Goal: Task Accomplishment & Management: Manage account settings

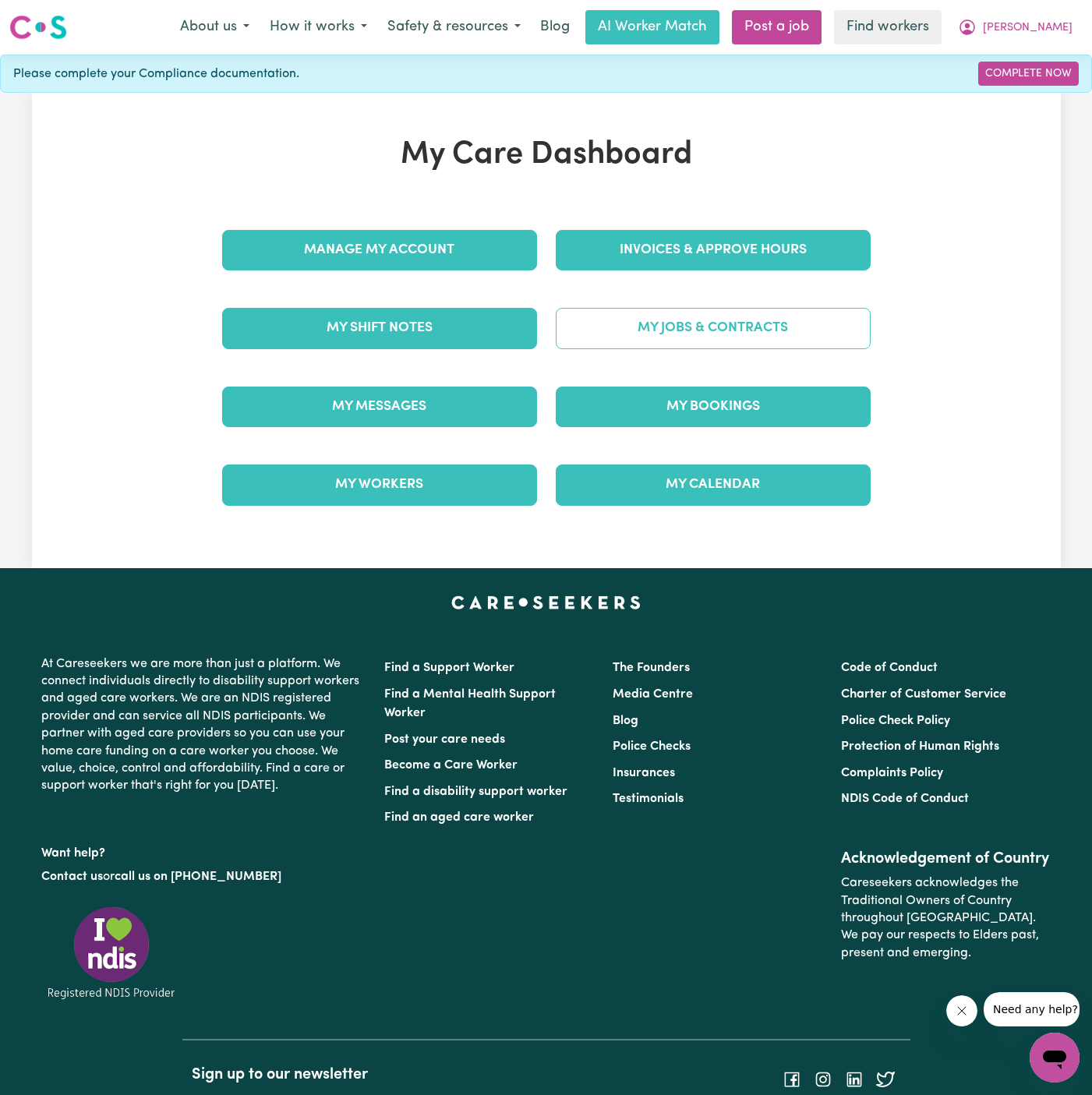
click at [689, 319] on link "My Jobs & Contracts" at bounding box center [713, 328] width 315 height 41
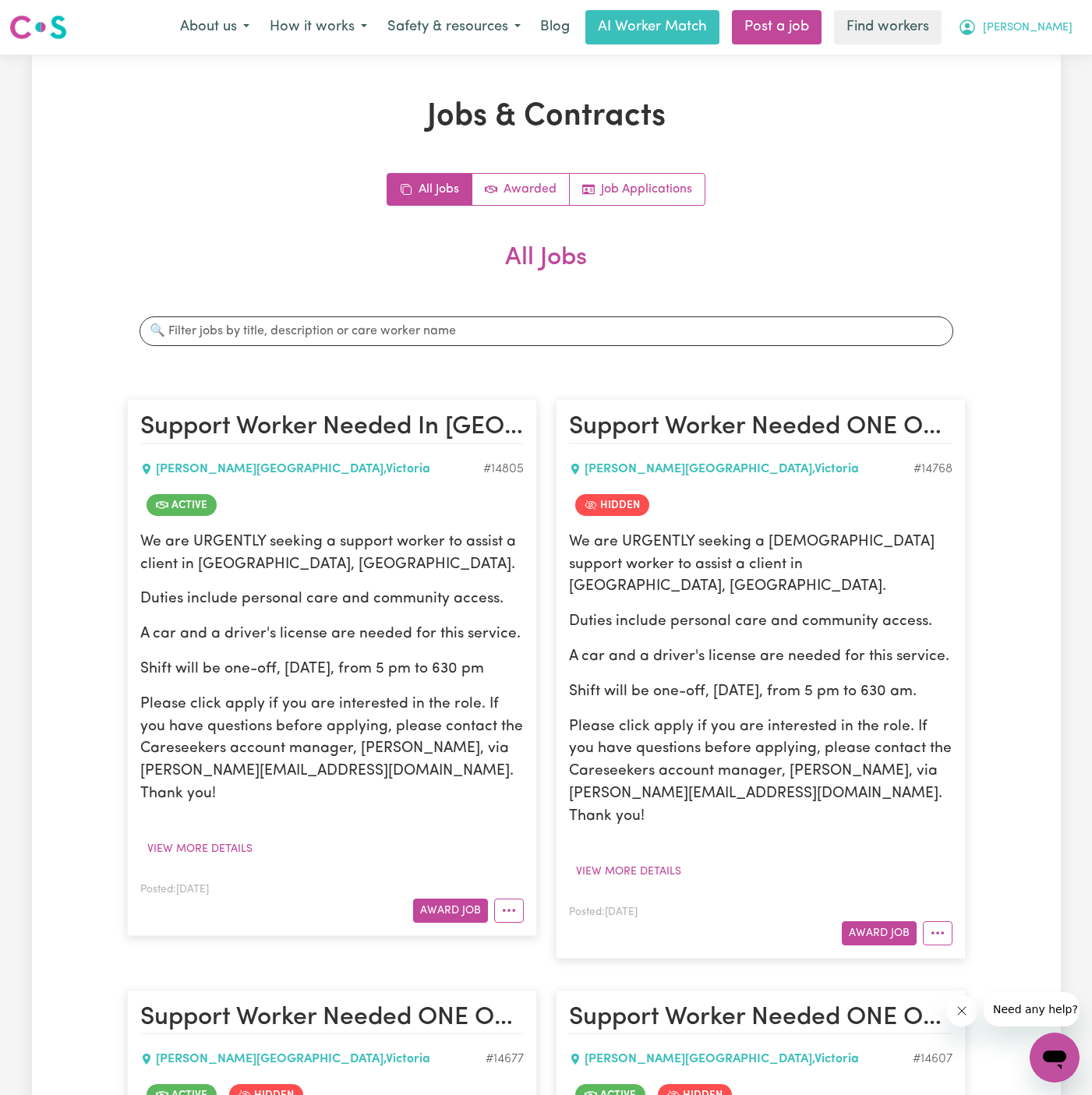
click at [1059, 24] on span "[PERSON_NAME]" at bounding box center [1027, 28] width 89 height 17
click at [1019, 59] on link "My Dashboard" at bounding box center [1020, 61] width 123 height 30
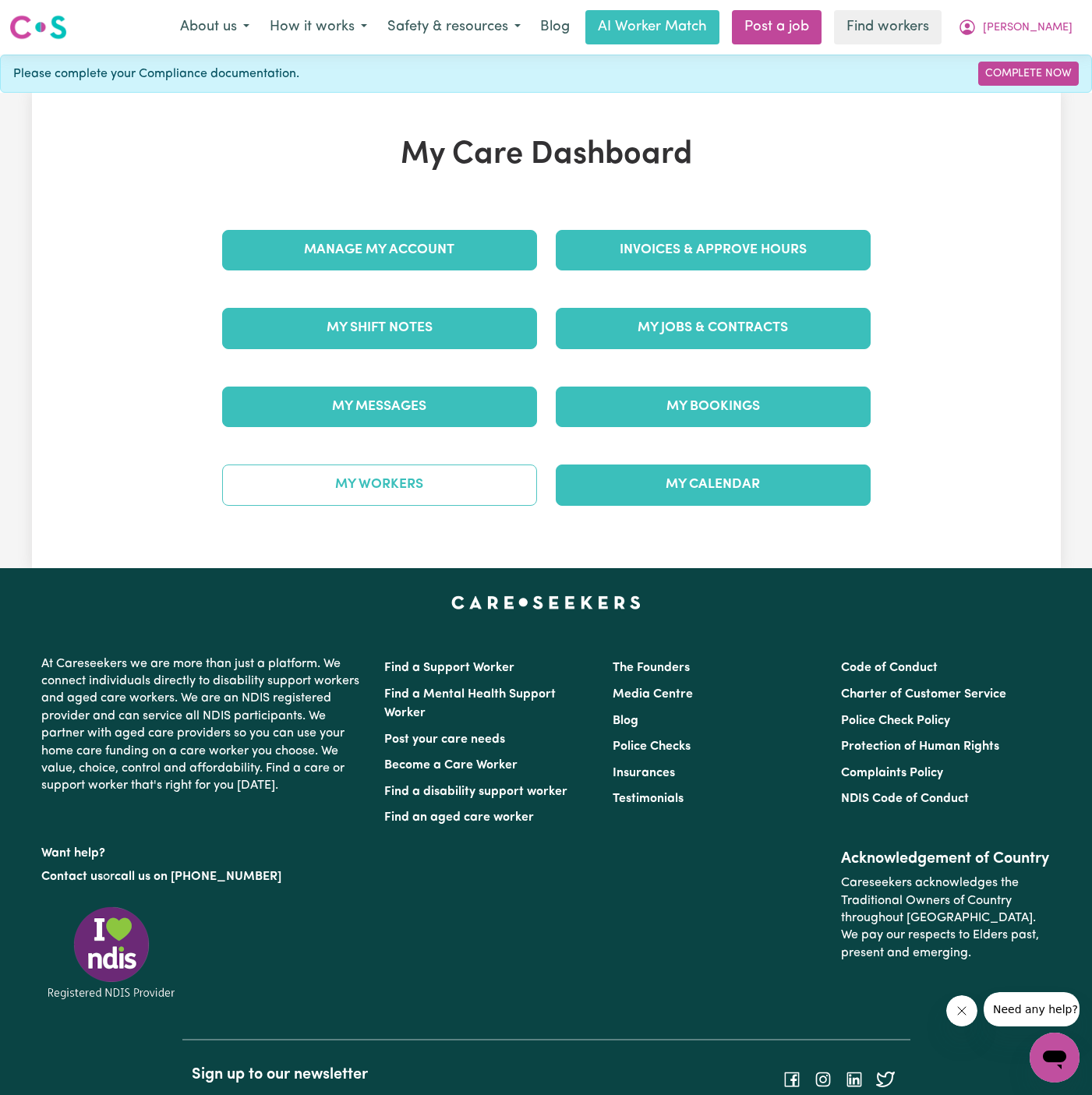
click at [442, 477] on link "My Workers" at bounding box center [380, 485] width 315 height 41
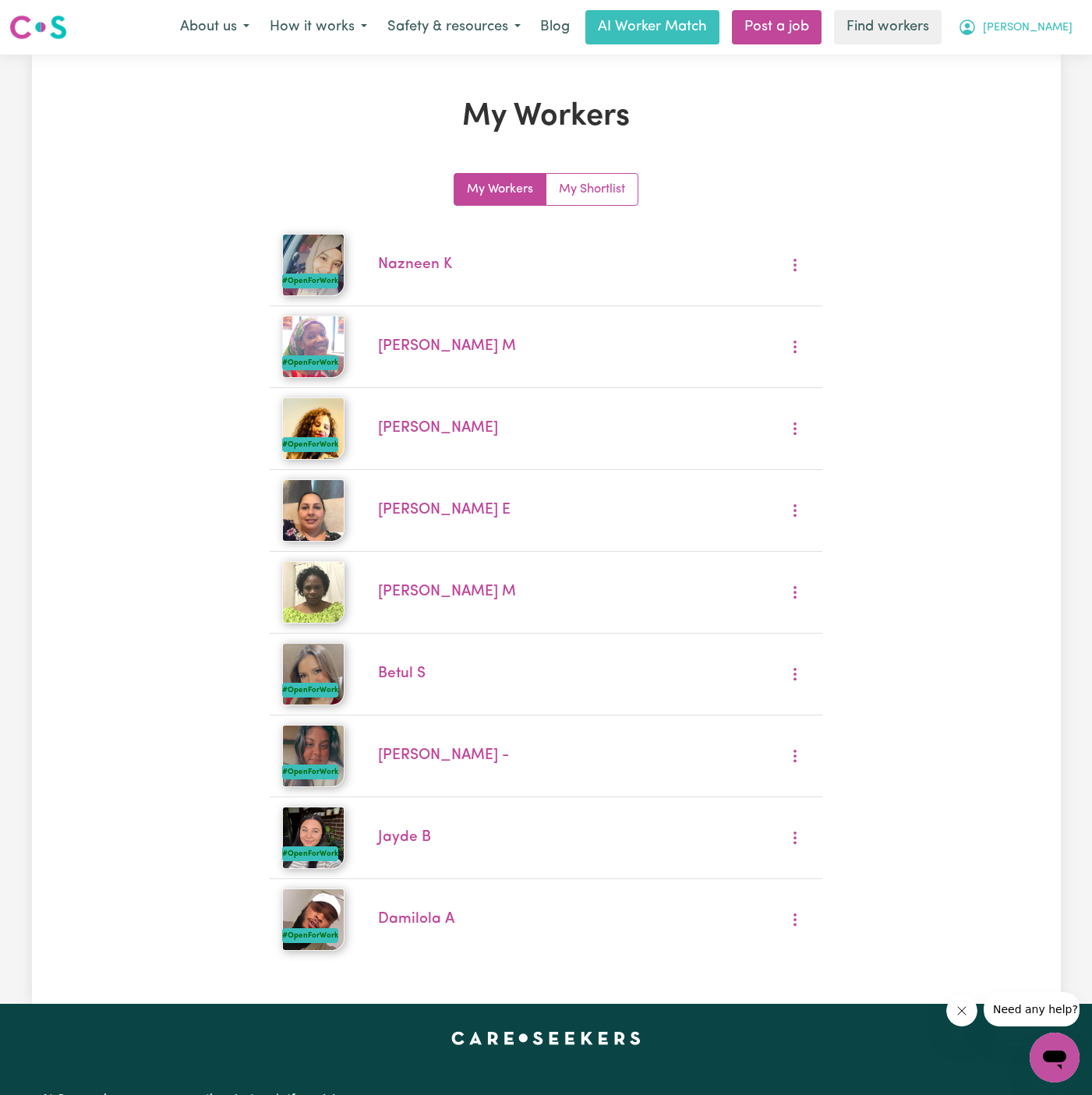
click at [1056, 25] on span "[PERSON_NAME]" at bounding box center [1027, 28] width 89 height 17
click at [1017, 87] on link "Logout" at bounding box center [1020, 90] width 123 height 30
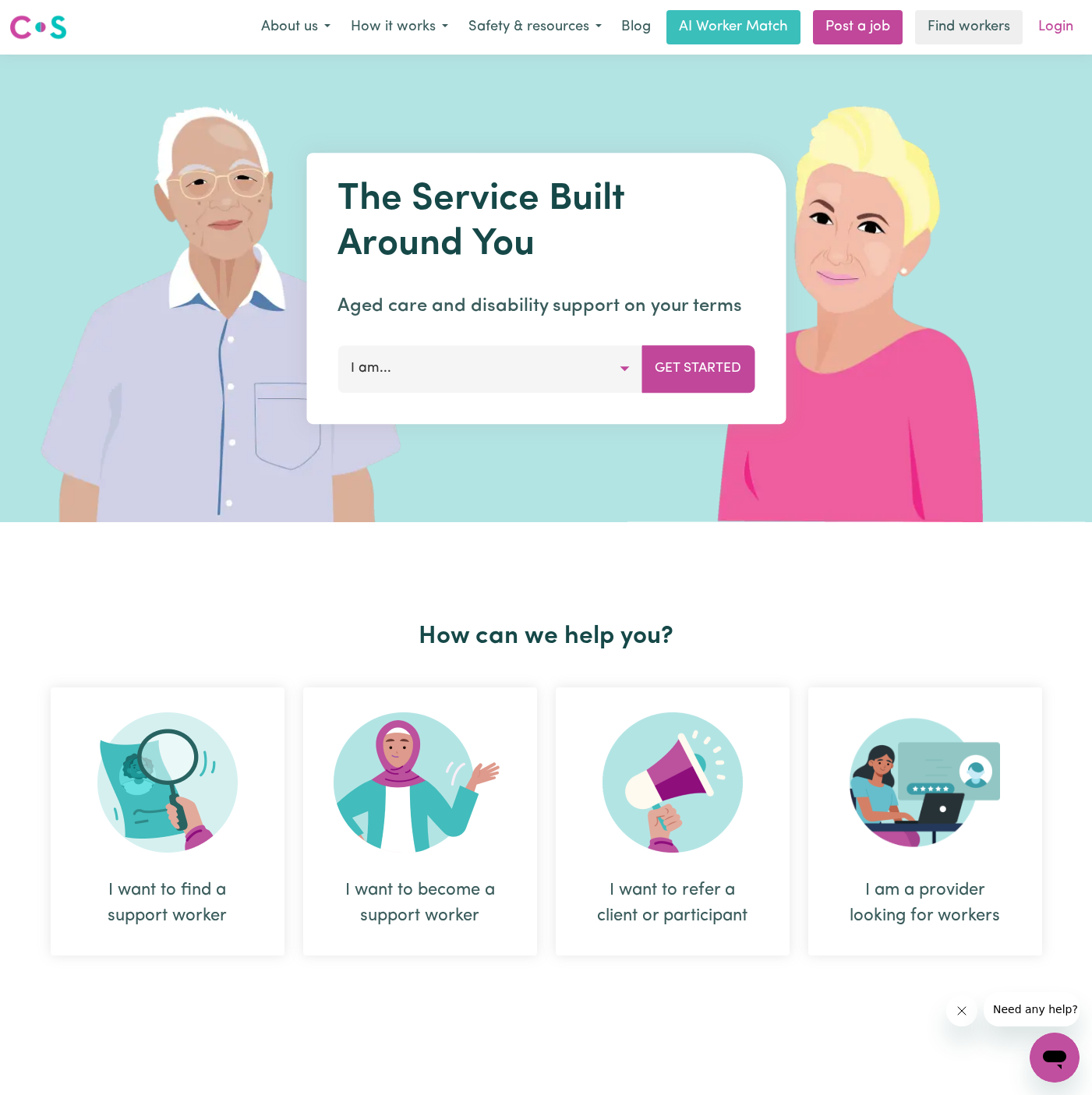
click at [1038, 38] on link "Login" at bounding box center [1055, 27] width 53 height 34
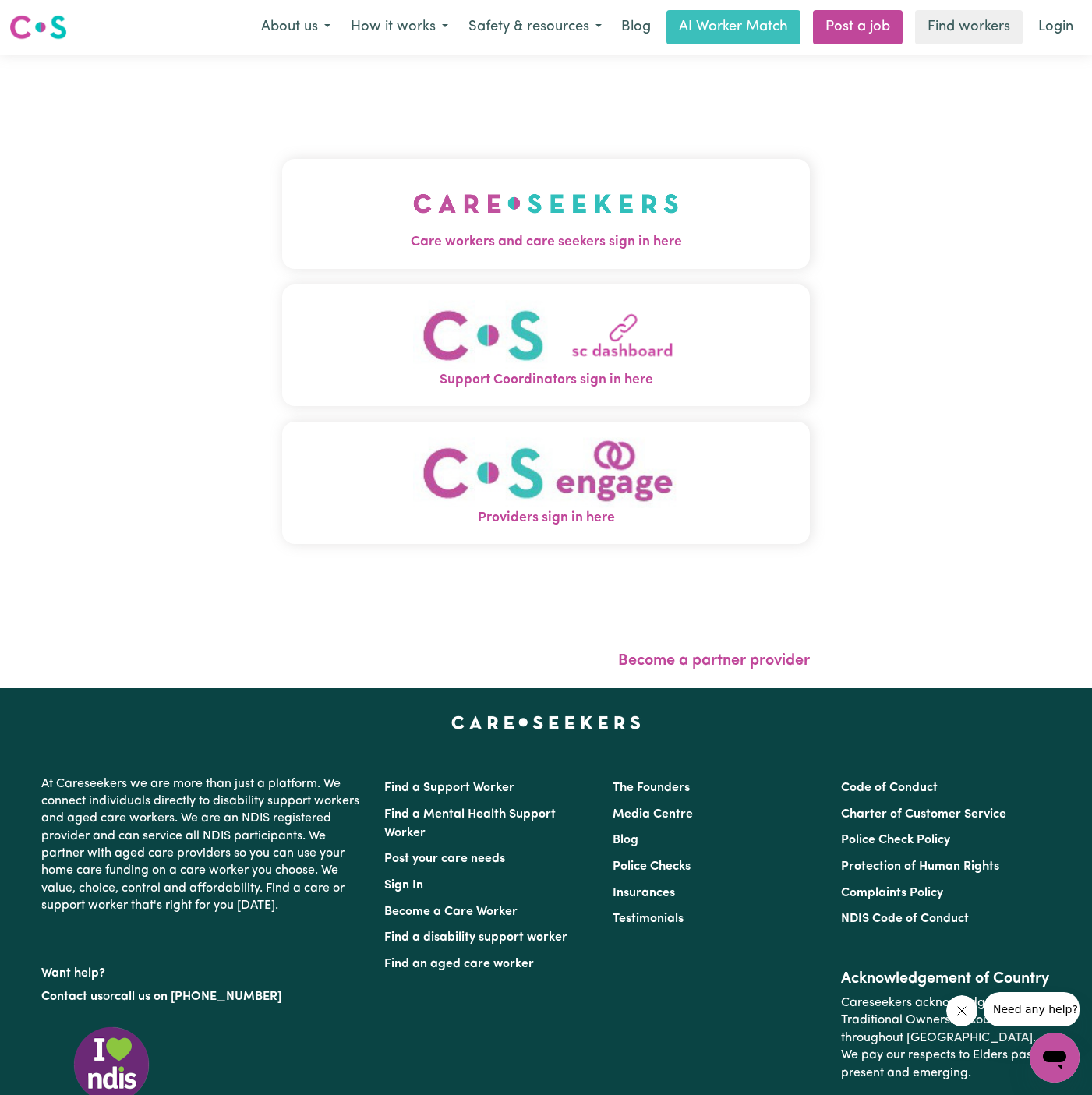
click at [588, 218] on img "Care workers and care seekers sign in here" at bounding box center [546, 203] width 266 height 58
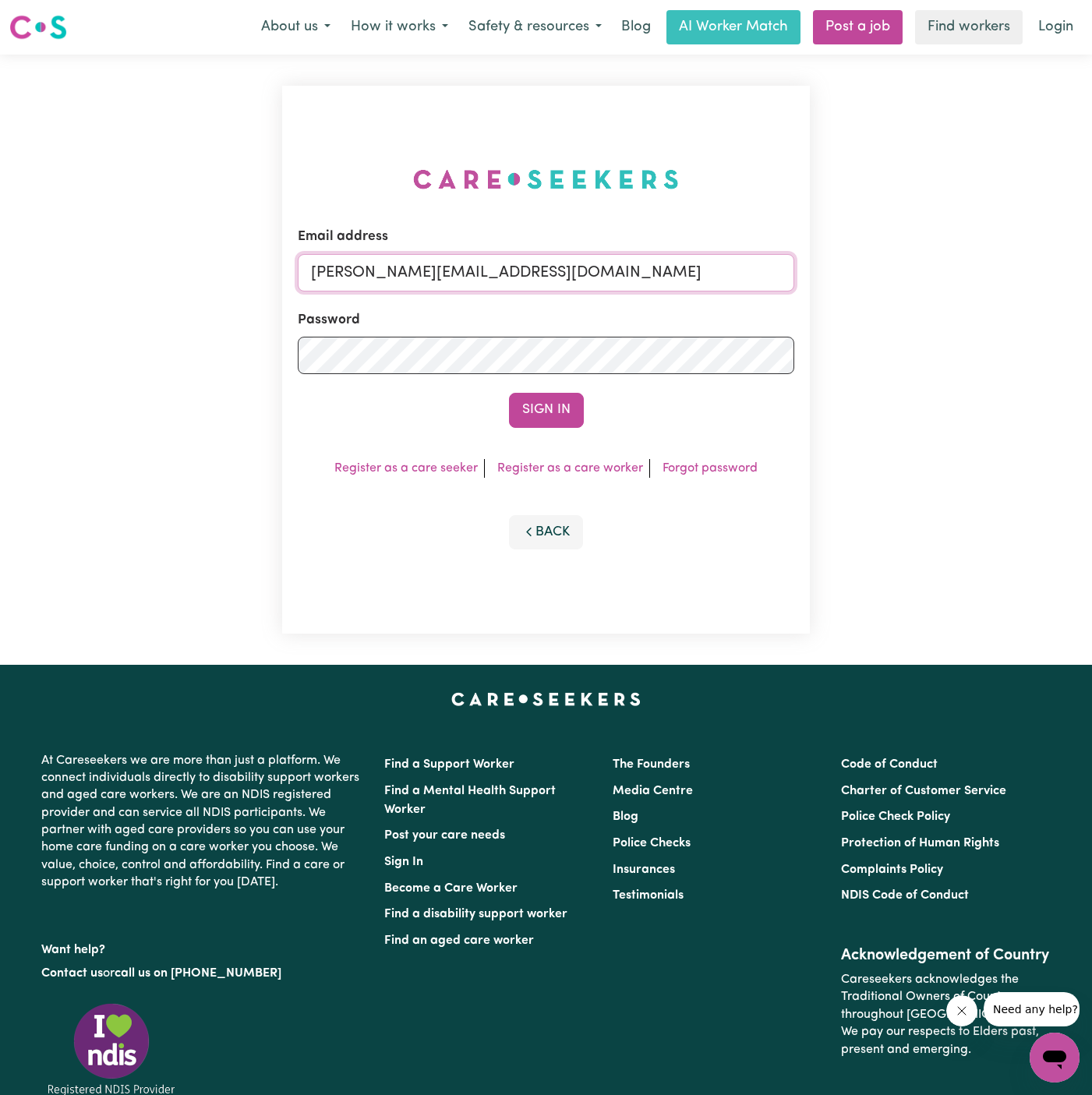
click at [710, 263] on input "[PERSON_NAME][EMAIL_ADDRESS][DOMAIN_NAME]" at bounding box center [545, 272] width 496 height 37
drag, startPoint x: 389, startPoint y: 275, endPoint x: 972, endPoint y: 274, distance: 583.0
click at [972, 274] on div "Email address [EMAIL_ADDRESS][DOMAIN_NAME] Password Sign In Register as a care …" at bounding box center [546, 359] width 1092 height 610
type input "[EMAIL_ADDRESS][DOMAIN_NAME]"
click at [543, 383] on form "Email address [EMAIL_ADDRESS][DOMAIN_NAME] Password Sign In" at bounding box center [545, 327] width 496 height 201
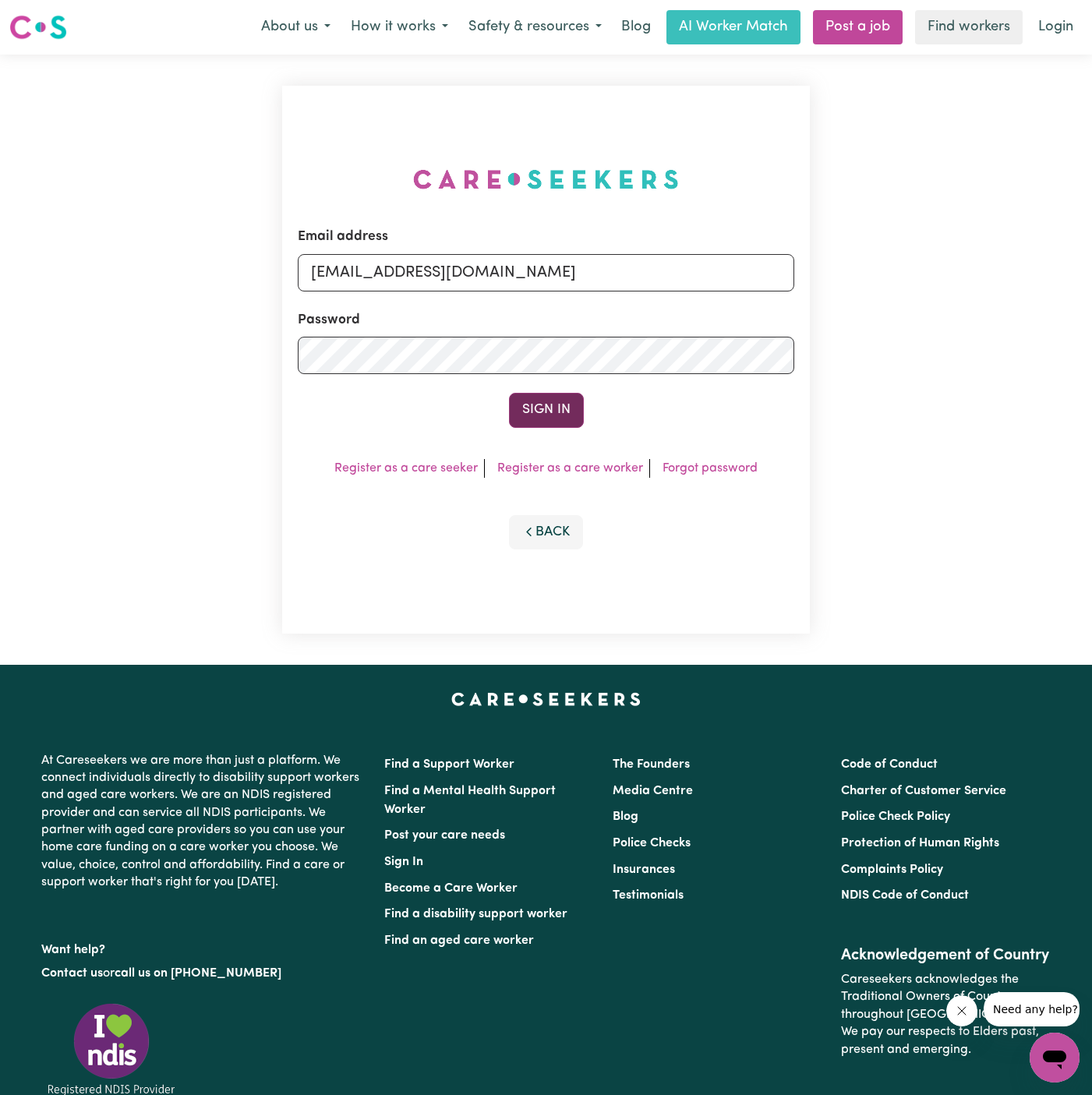
click at [551, 408] on button "Sign In" at bounding box center [546, 411] width 75 height 34
